Goal: Task Accomplishment & Management: Use online tool/utility

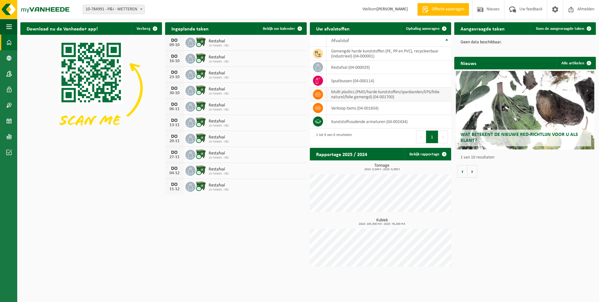
click at [367, 94] on td "multi plastics (PMD/harde kunststoffen/spanbanden/EPS/folie naturel/folie gemen…" at bounding box center [389, 94] width 125 height 14
click at [556, 30] on span "Toon de aangevraagde taken" at bounding box center [560, 29] width 49 height 4
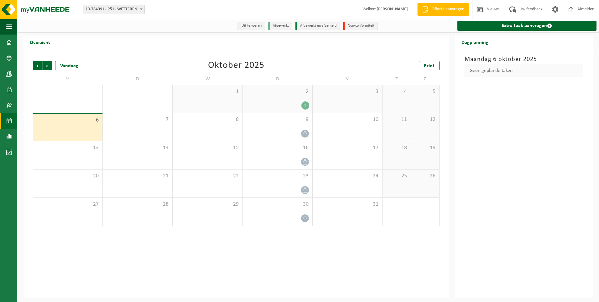
click at [61, 124] on div "6" at bounding box center [67, 126] width 69 height 27
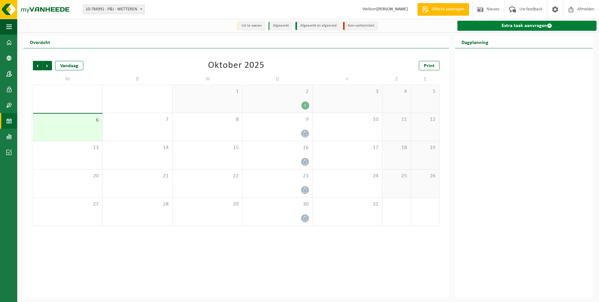
click at [513, 24] on link "Extra taak aanvragen" at bounding box center [527, 26] width 139 height 10
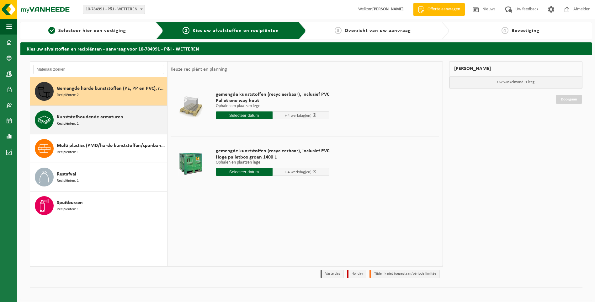
click at [112, 121] on div "Kunststofhoudende armaturen Recipiënten: 1" at bounding box center [111, 119] width 108 height 19
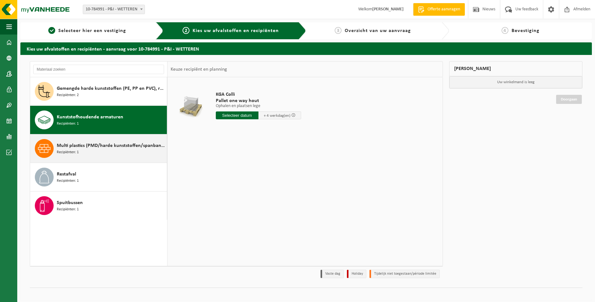
click at [98, 150] on div "Multi plastics (PMD/harde kunststoffen/spanbanden/EPS/folie naturel/folie gemen…" at bounding box center [111, 148] width 108 height 19
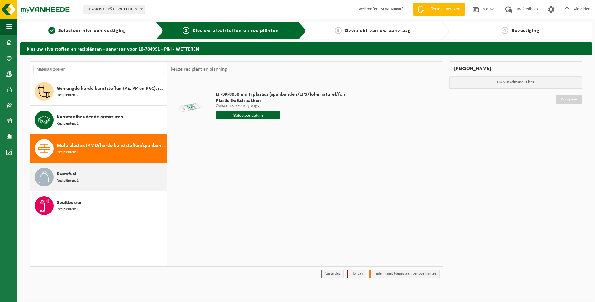
click at [145, 174] on div "Restafval Recipiënten: 1" at bounding box center [111, 176] width 108 height 19
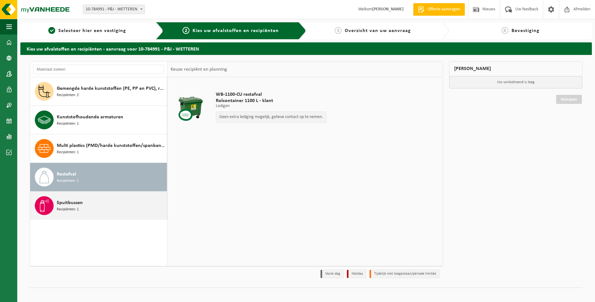
click at [143, 200] on div "Spuitbussen Recipiënten: 1" at bounding box center [111, 205] width 108 height 19
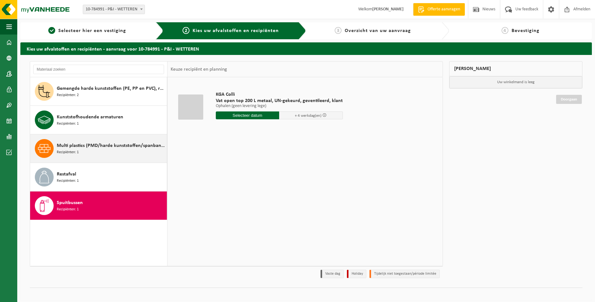
click at [143, 150] on div "Multi plastics (PMD/harde kunststoffen/spanbanden/EPS/folie naturel/folie gemen…" at bounding box center [111, 148] width 108 height 19
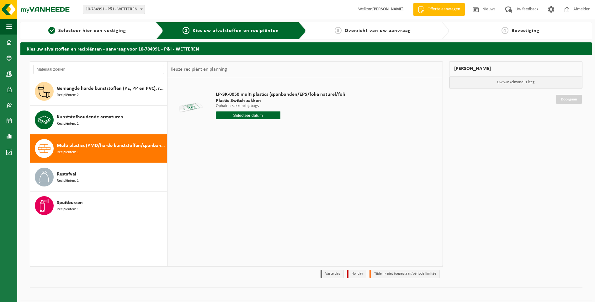
click at [246, 115] on input "text" at bounding box center [248, 115] width 65 height 8
click at [265, 170] on div "17" at bounding box center [265, 171] width 11 height 10
type input "Van 2025-10-17"
drag, startPoint x: 248, startPoint y: 126, endPoint x: 243, endPoint y: 126, distance: 5.3
click at [243, 126] on input "1" at bounding box center [248, 127] width 65 height 8
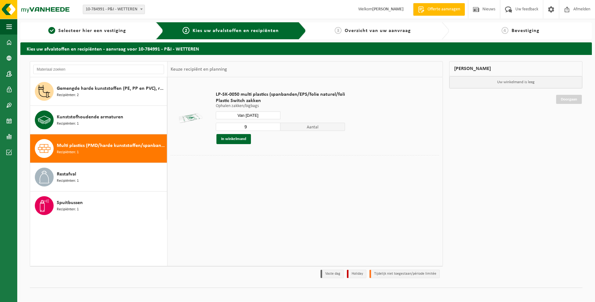
click at [273, 126] on input "9" at bounding box center [248, 127] width 65 height 8
type input "10"
click at [273, 126] on input "10" at bounding box center [248, 127] width 65 height 8
click at [234, 141] on button "In winkelmand" at bounding box center [233, 139] width 34 height 10
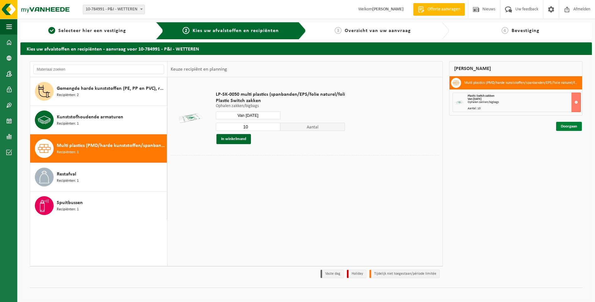
click at [568, 128] on link "Doorgaan" at bounding box center [569, 126] width 26 height 9
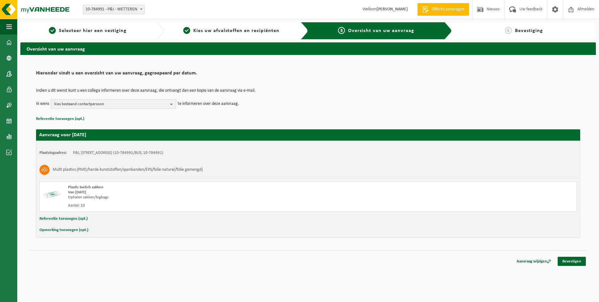
click at [157, 103] on span "Kies bestaand contactpersoon" at bounding box center [110, 103] width 113 height 9
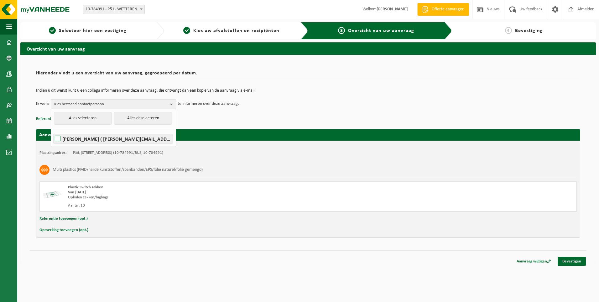
click at [57, 139] on label "ALAIN DEZUTTERE ( alain@pnibe.eu )" at bounding box center [113, 138] width 119 height 9
click at [53, 131] on input "ALAIN DEZUTTERE ( alain@pnibe.eu )" at bounding box center [52, 130] width 0 height 0
checkbox input "true"
click at [95, 118] on button "Alles selecteren" at bounding box center [83, 118] width 58 height 13
click at [205, 120] on p "Referentie toevoegen (opt.)" at bounding box center [308, 119] width 544 height 8
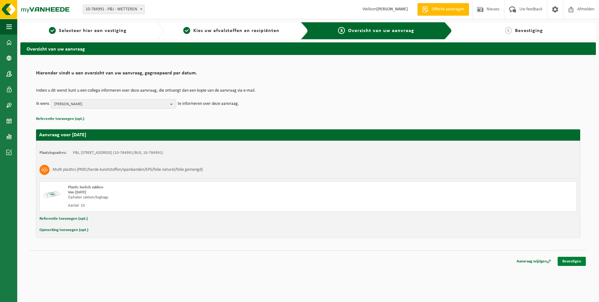
click at [574, 260] on link "Bevestigen" at bounding box center [572, 260] width 28 height 9
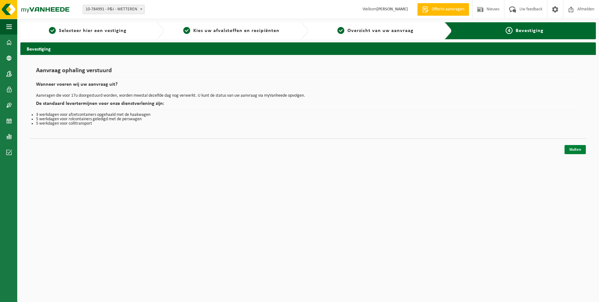
click at [575, 150] on link "Sluiten" at bounding box center [575, 149] width 21 height 9
